Goal: Information Seeking & Learning: Learn about a topic

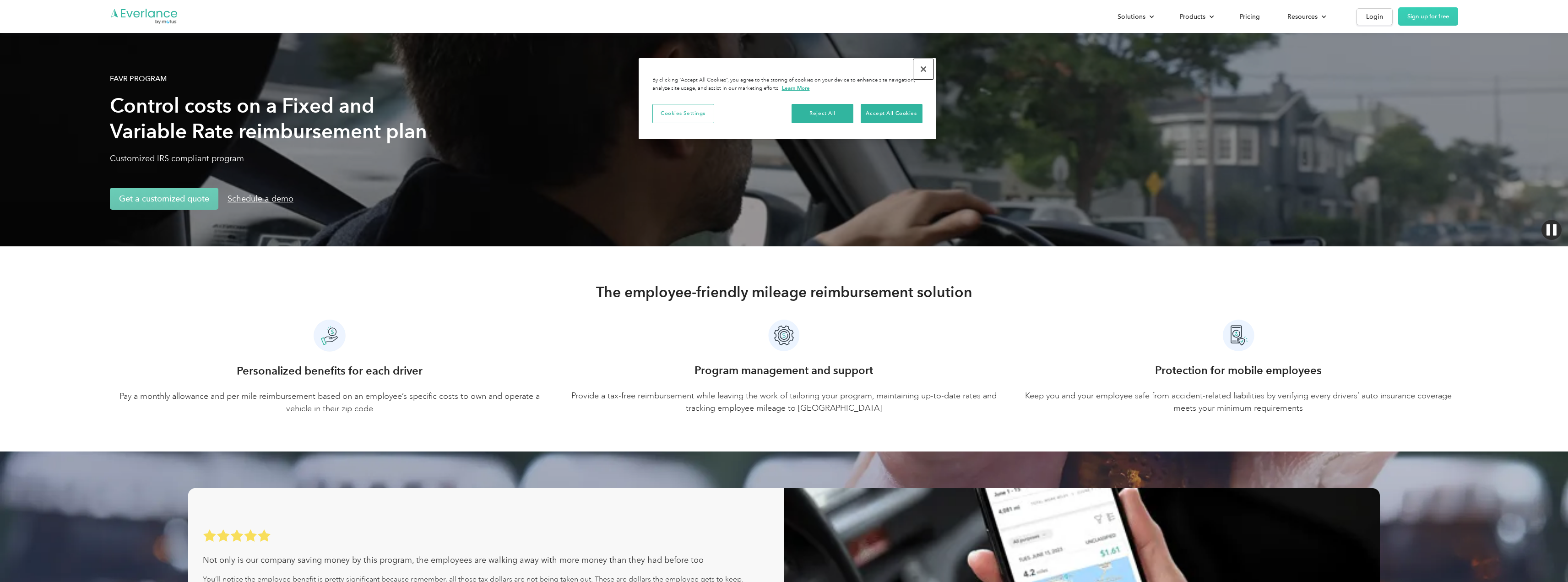
click at [926, 72] on button "Close" at bounding box center [923, 69] width 20 height 20
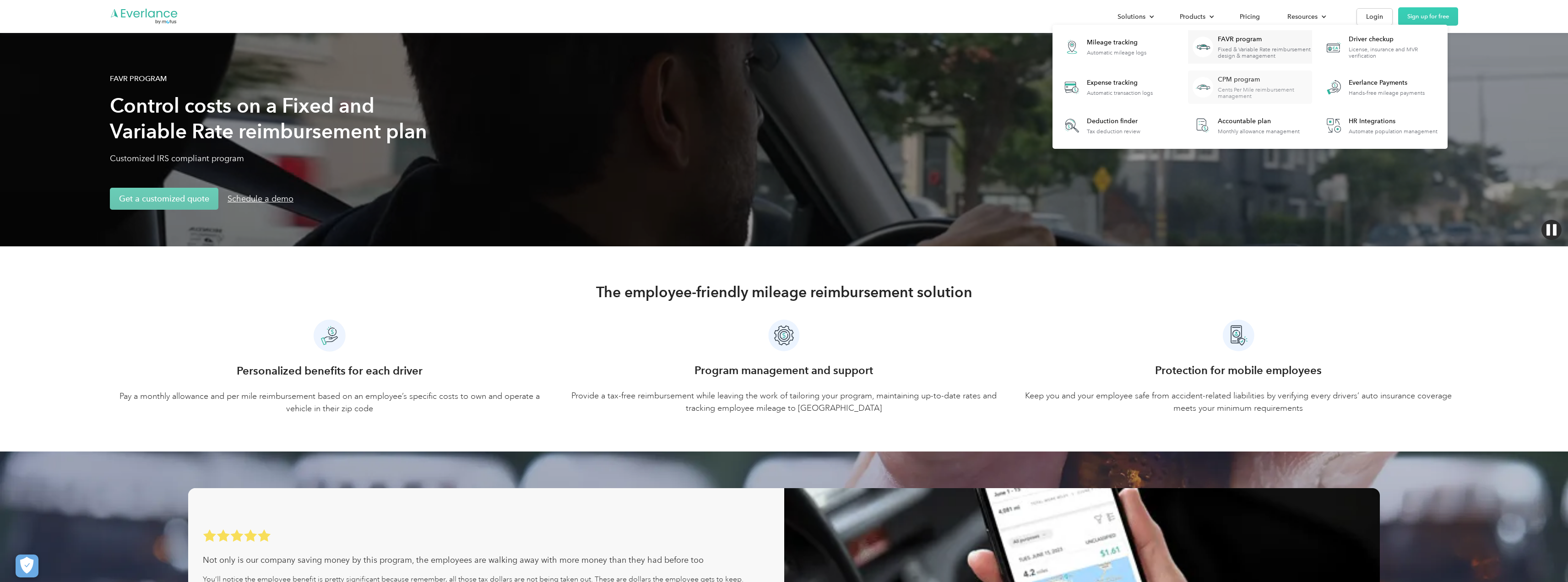
click at [1261, 88] on div "Cents Per Mile reimbursement management" at bounding box center [1265, 93] width 94 height 13
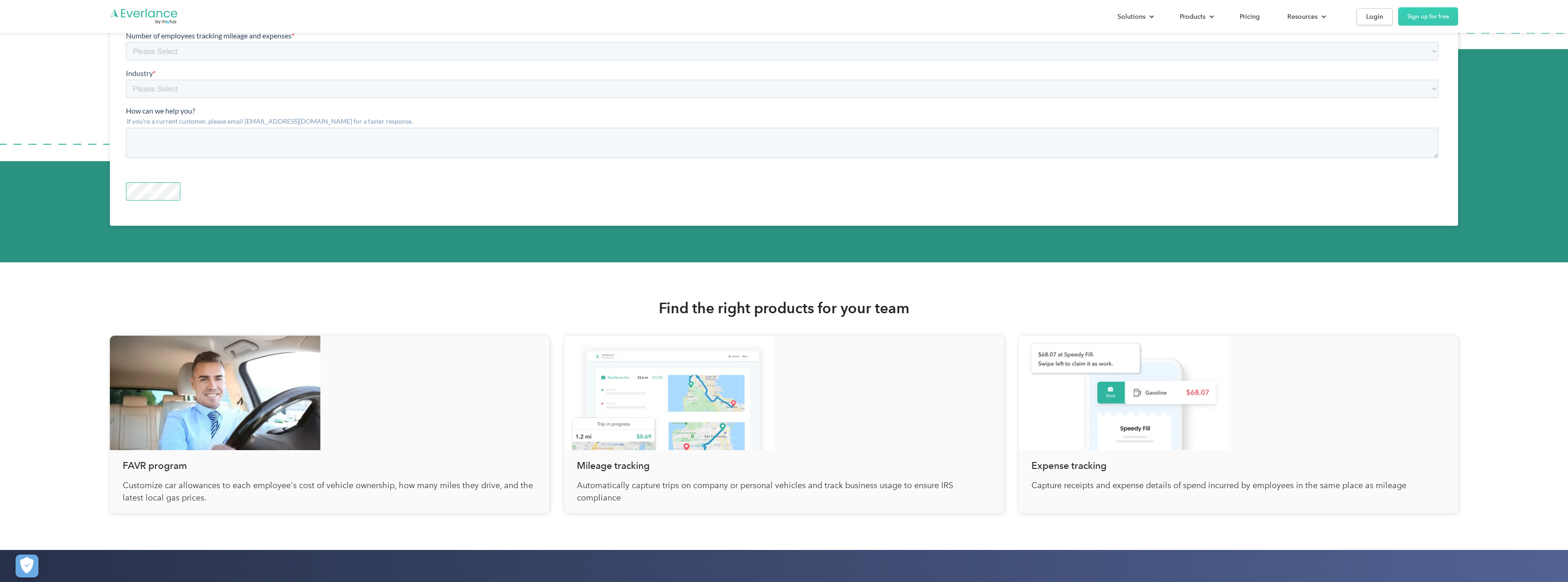
scroll to position [2869, 0]
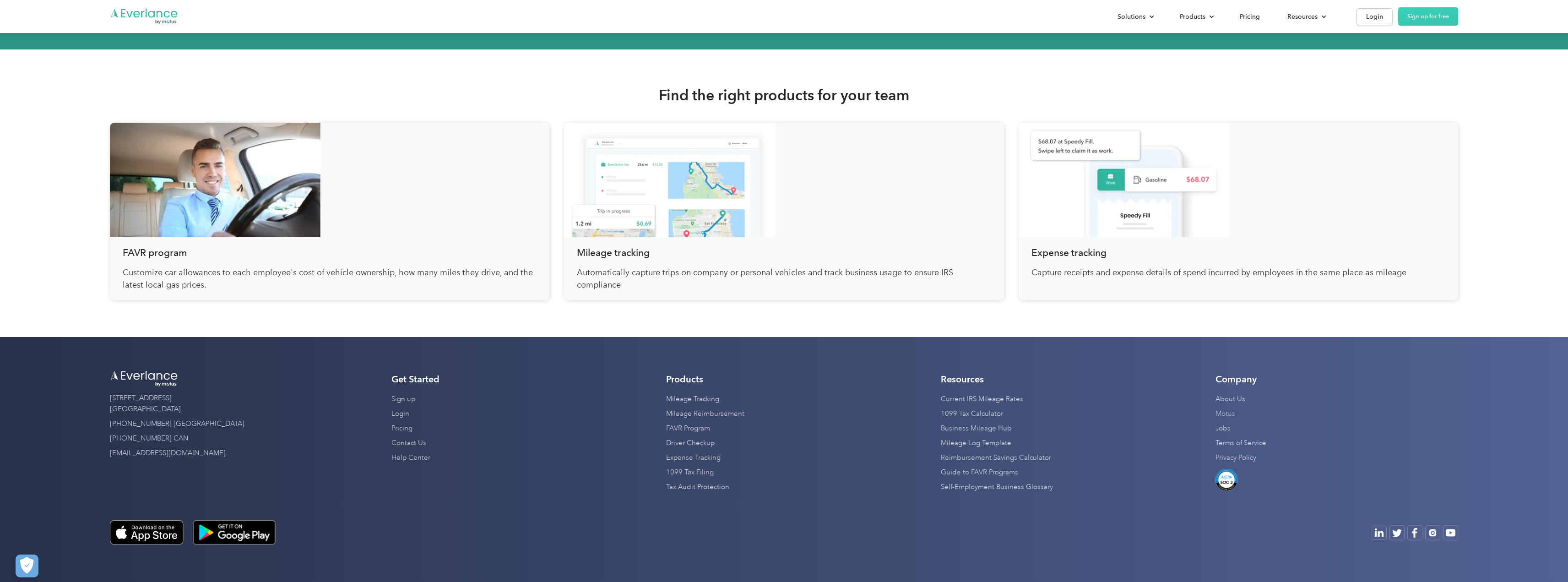
click at [1232, 413] on link "Motus" at bounding box center [1225, 414] width 19 height 15
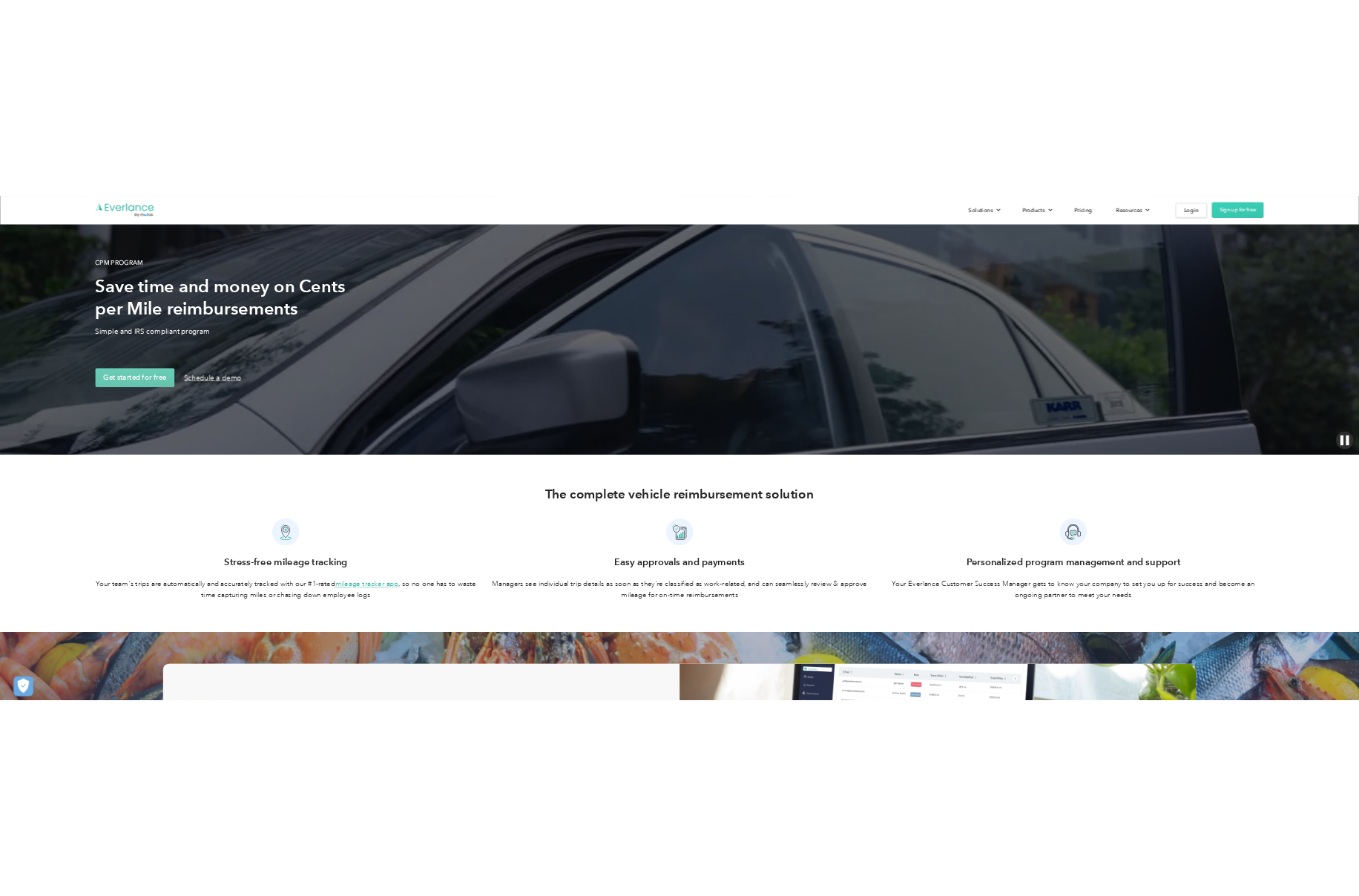
scroll to position [0, 0]
